Goal: Information Seeking & Learning: Learn about a topic

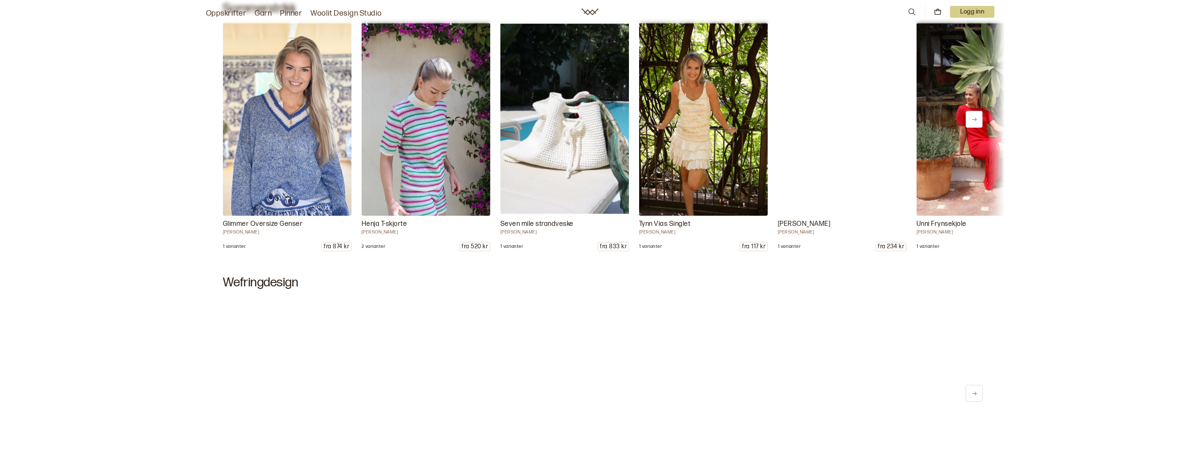
scroll to position [549, 0]
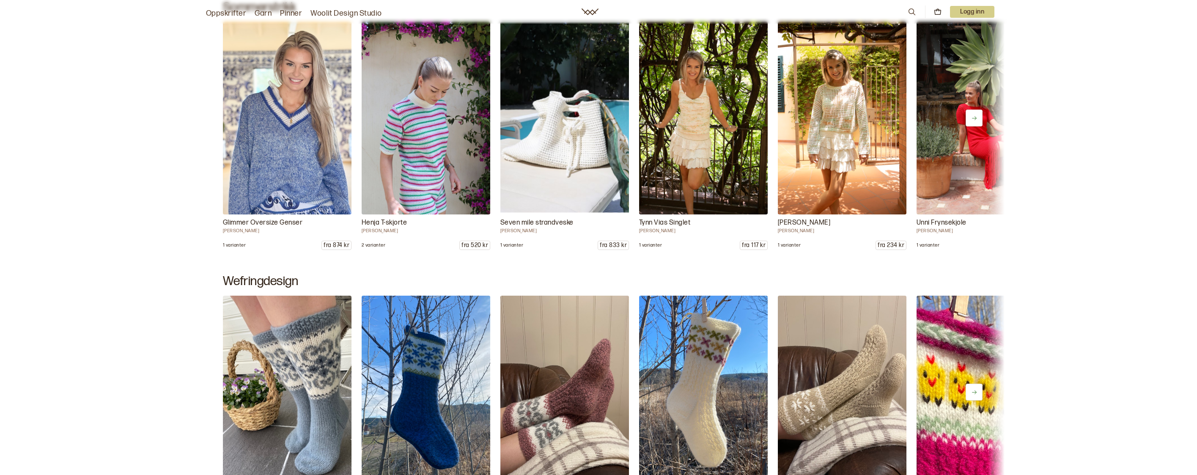
click at [319, 92] on img at bounding box center [287, 118] width 135 height 203
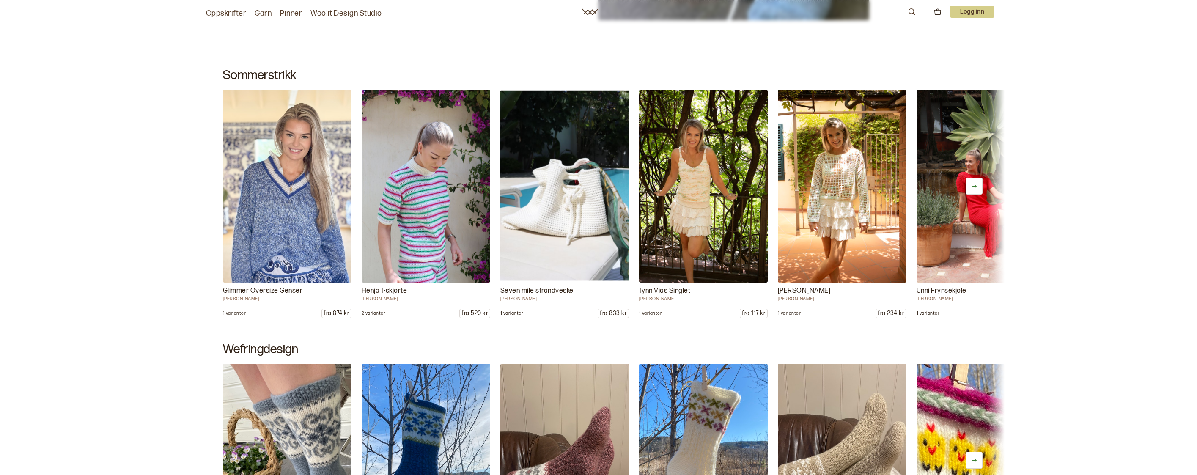
scroll to position [483, 0]
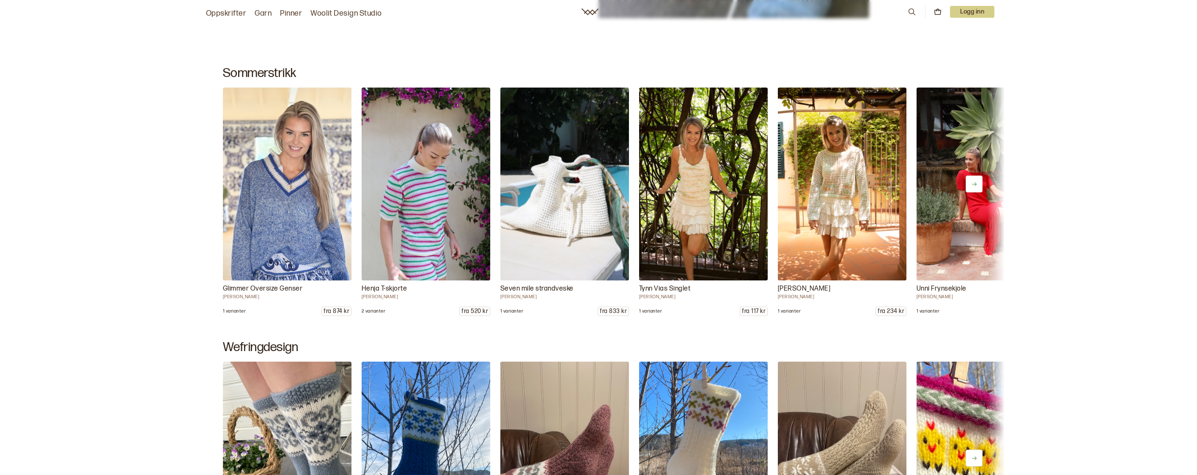
click at [555, 244] on img at bounding box center [564, 184] width 135 height 203
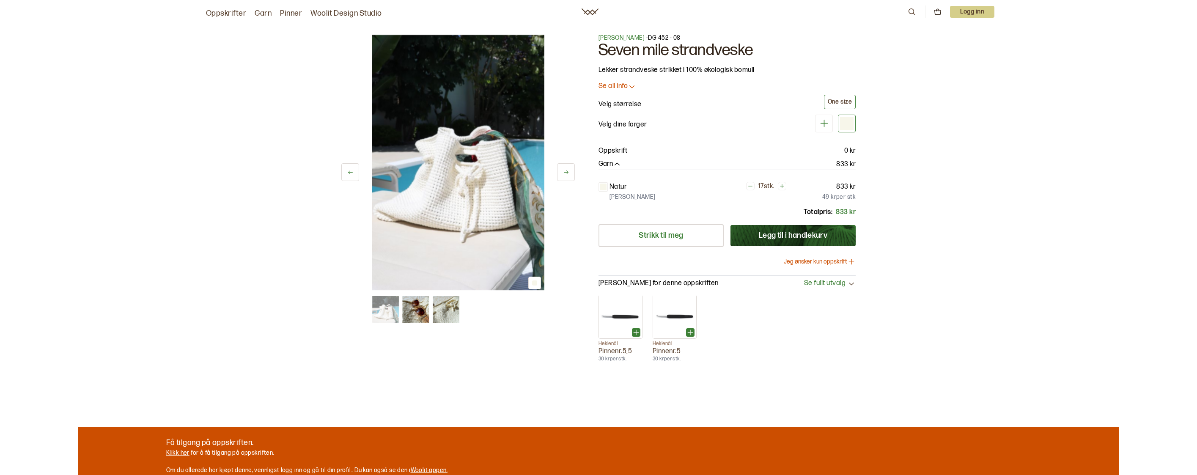
click at [294, 14] on link "Pinner" at bounding box center [291, 14] width 22 height 12
